Goal: Information Seeking & Learning: Compare options

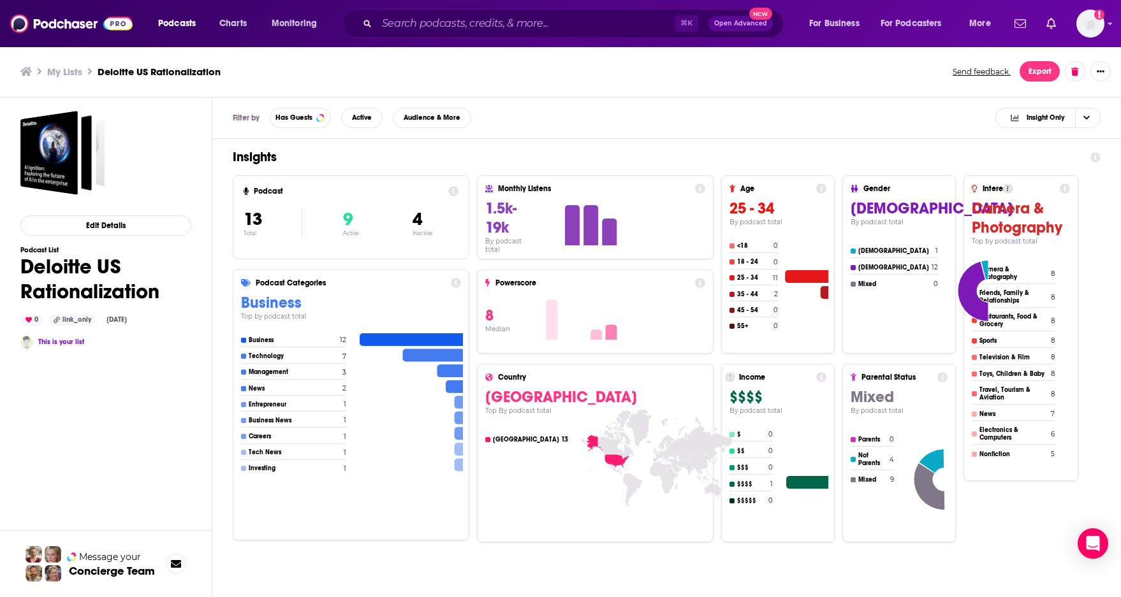
click at [59, 71] on h3 "My Lists" at bounding box center [64, 72] width 35 height 12
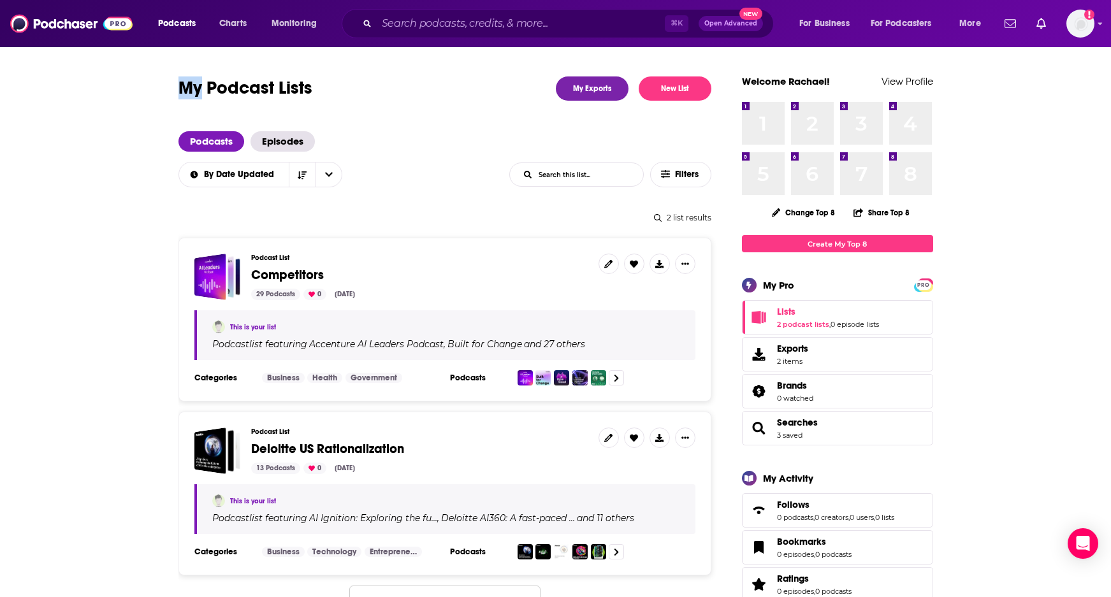
click at [298, 273] on span "Competitors" at bounding box center [287, 275] width 73 height 16
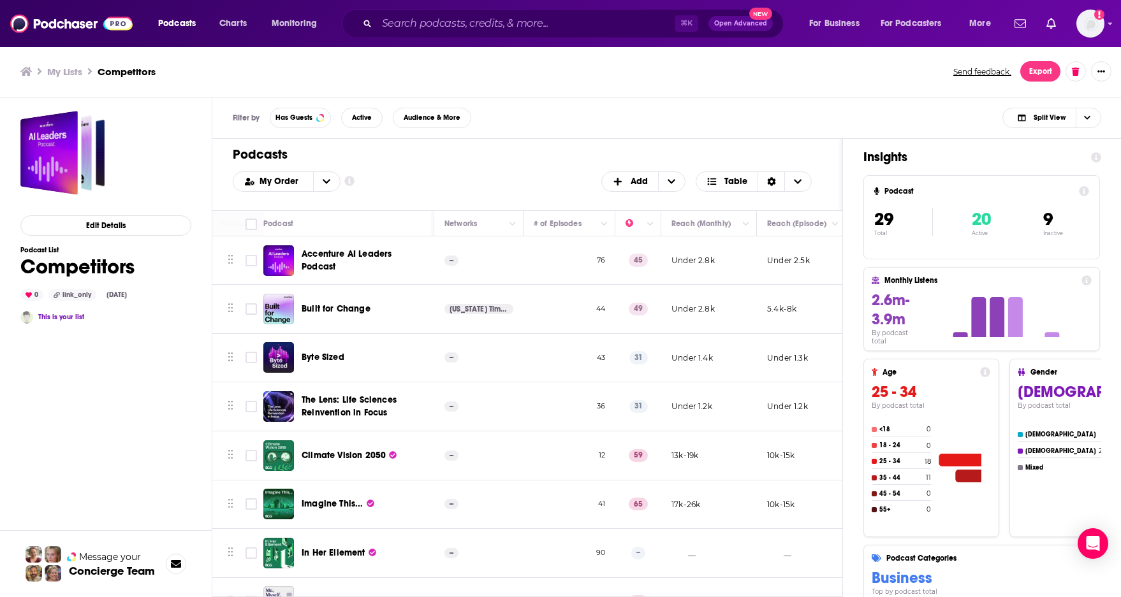
scroll to position [0, 567]
click at [313, 183] on button "open menu" at bounding box center [326, 181] width 27 height 19
click at [295, 249] on span "Power Score" at bounding box center [294, 245] width 71 height 7
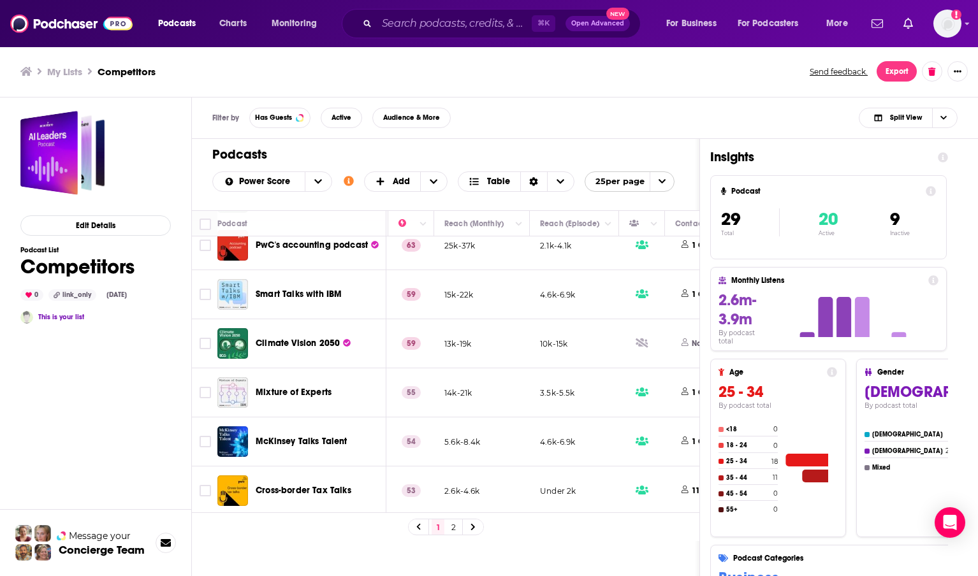
scroll to position [223, 342]
